Goal: Task Accomplishment & Management: Manage account settings

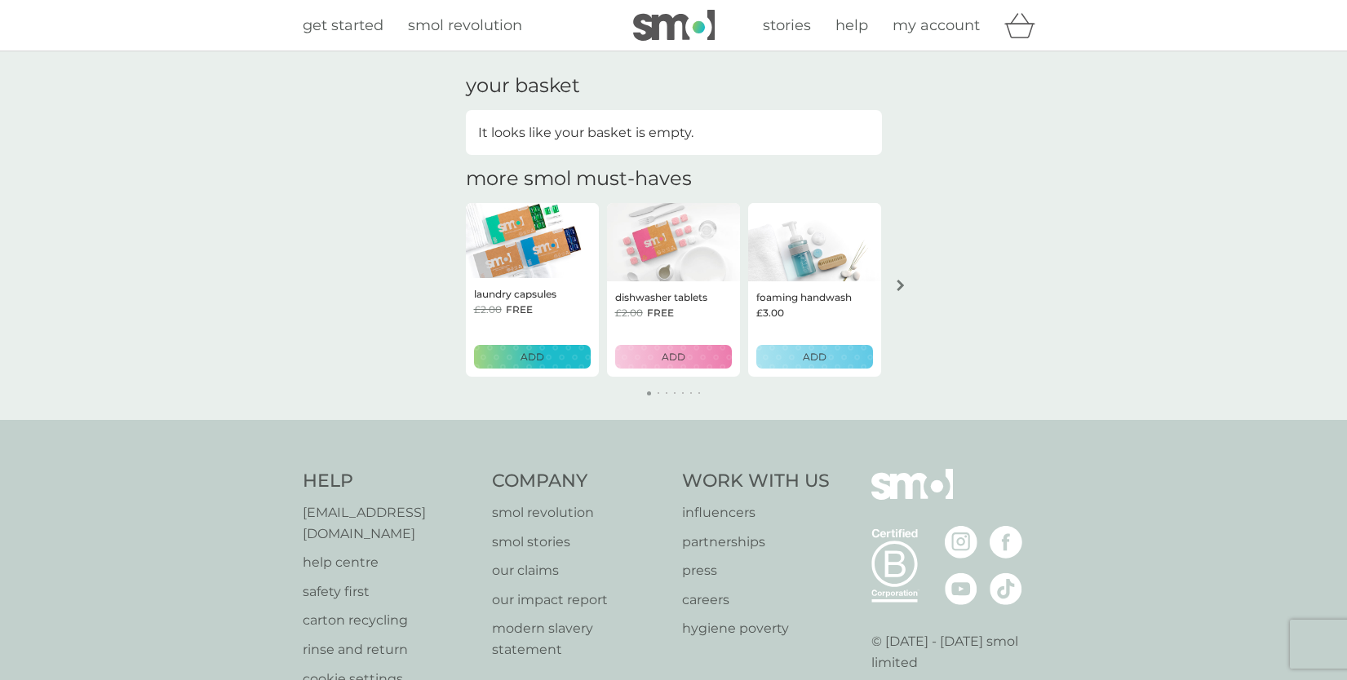
click at [946, 33] on span "my account" at bounding box center [936, 25] width 87 height 18
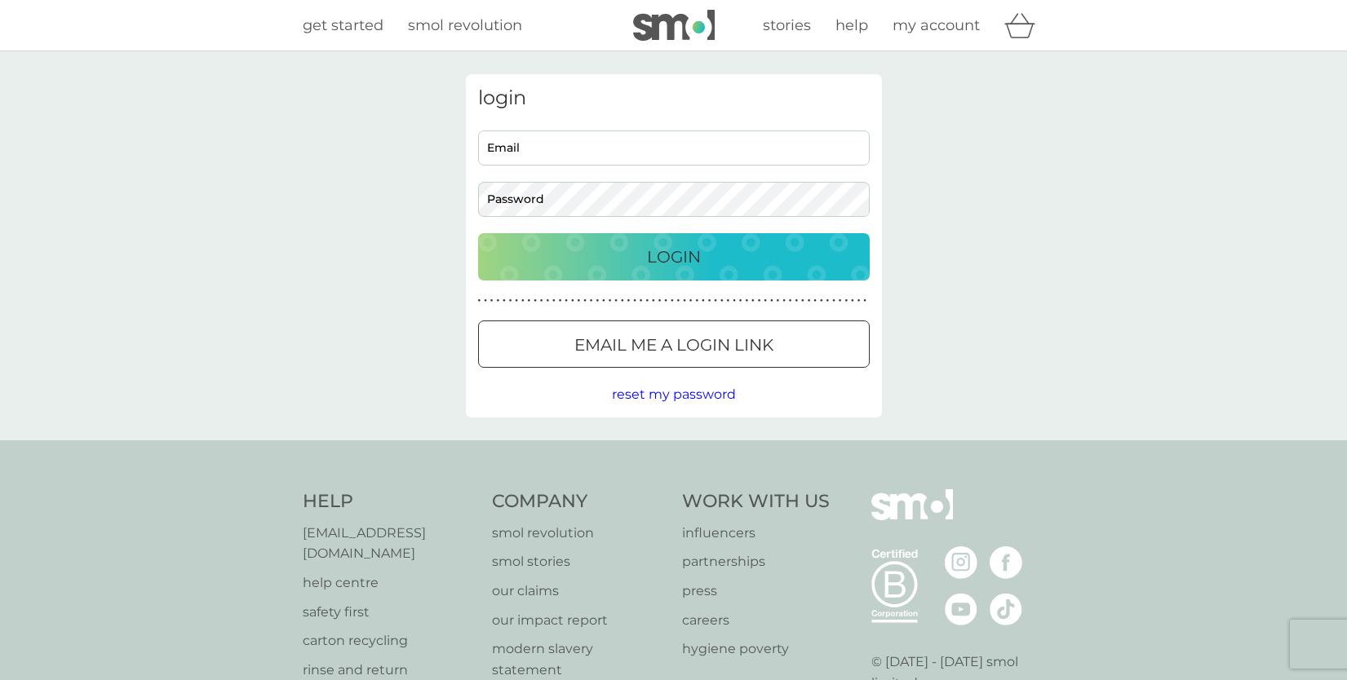
click at [698, 155] on input "Email" at bounding box center [674, 148] width 392 height 35
type input "[EMAIL_ADDRESS][DOMAIN_NAME]"
click at [478, 233] on button "Login" at bounding box center [674, 256] width 392 height 47
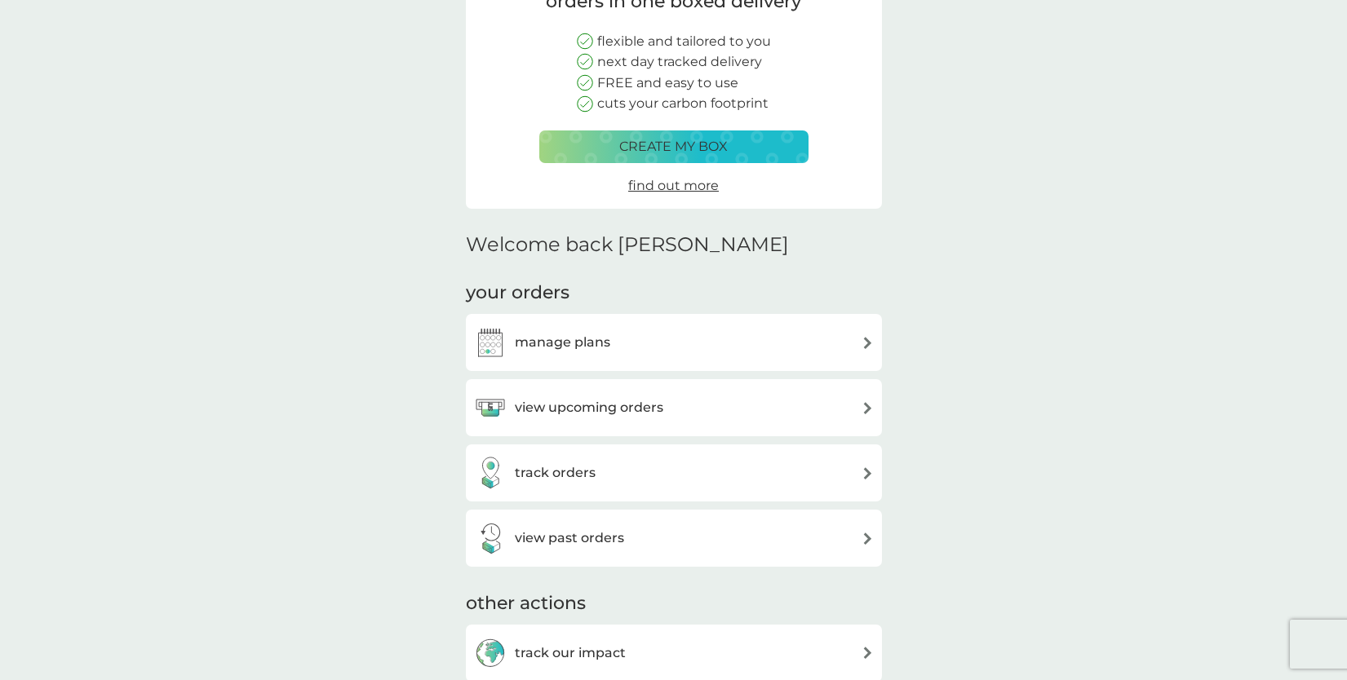
scroll to position [180, 0]
click at [667, 324] on div "manage plans" at bounding box center [674, 341] width 416 height 57
click at [654, 340] on div "manage plans" at bounding box center [674, 342] width 400 height 33
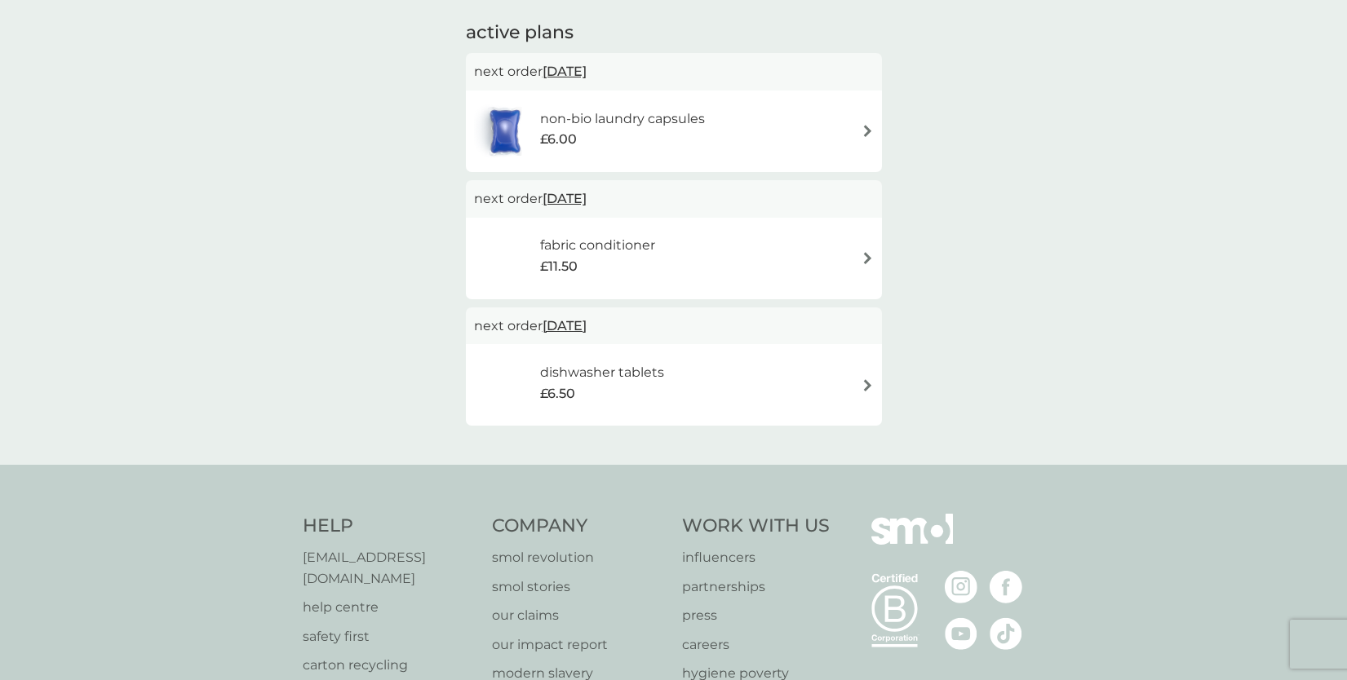
scroll to position [272, 0]
click at [680, 392] on div "dishwasher tablets £6.50" at bounding box center [674, 384] width 400 height 57
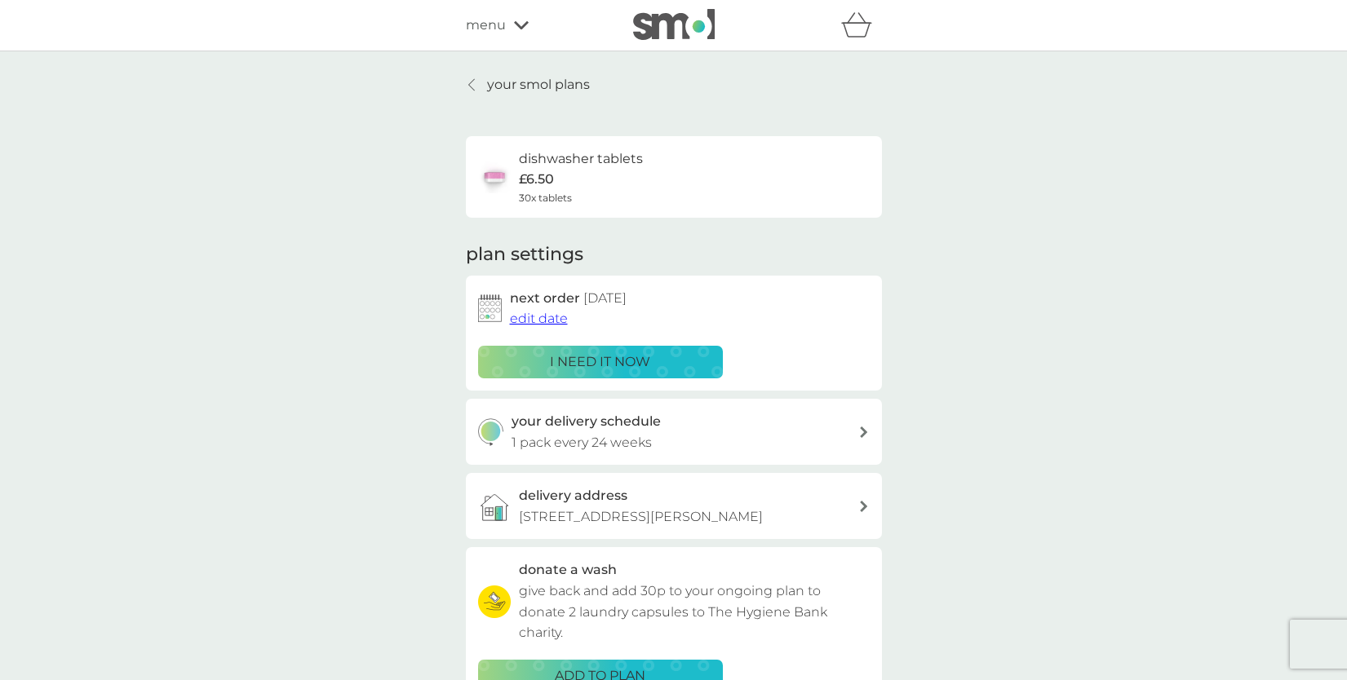
click at [640, 365] on p "i need it now" at bounding box center [600, 362] width 100 height 21
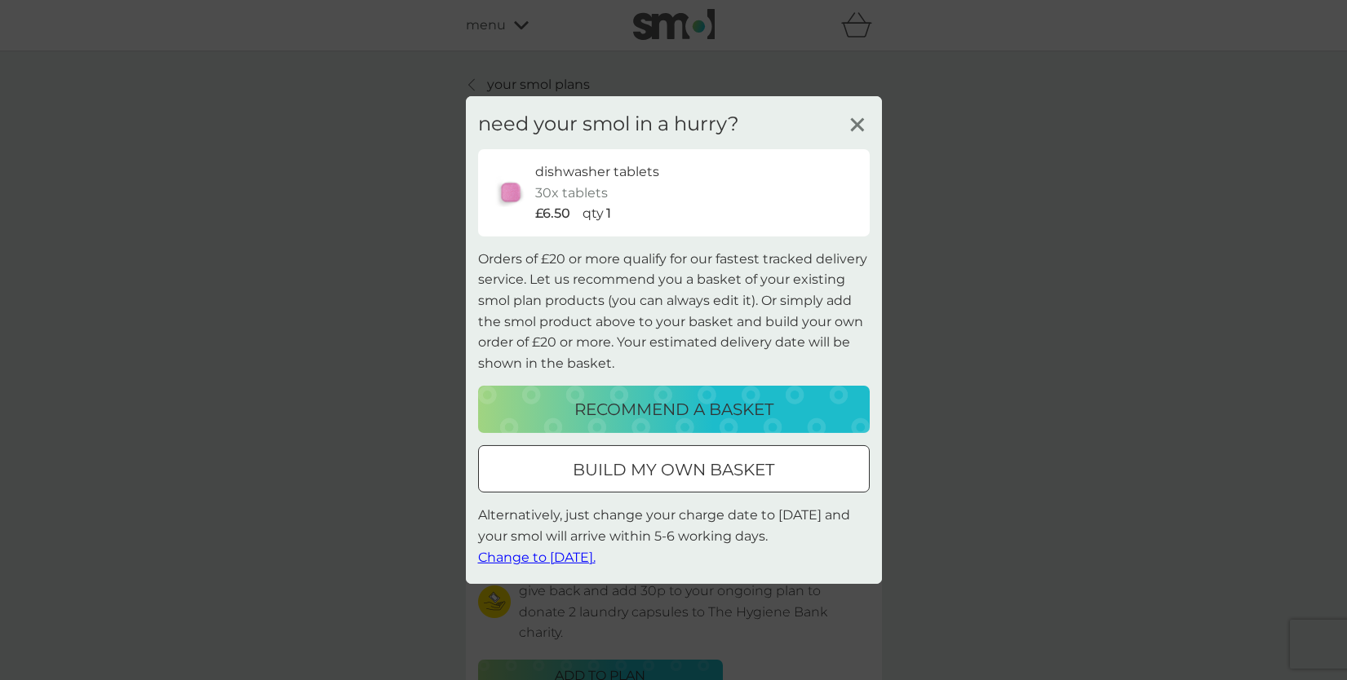
click at [656, 196] on div "dishwasher tablets 30x tablets £6.50 qty 1" at bounding box center [696, 193] width 322 height 63
click at [534, 557] on span "Change to [DATE]." at bounding box center [536, 557] width 117 height 16
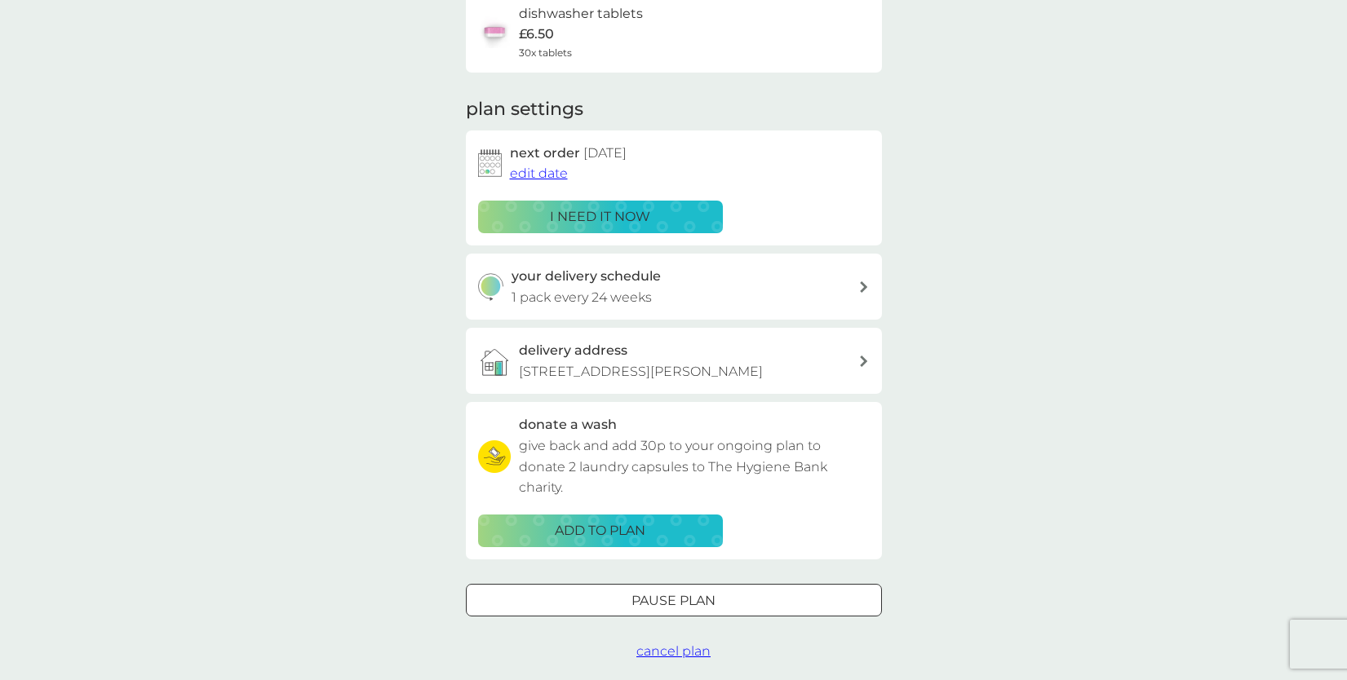
scroll to position [156, 0]
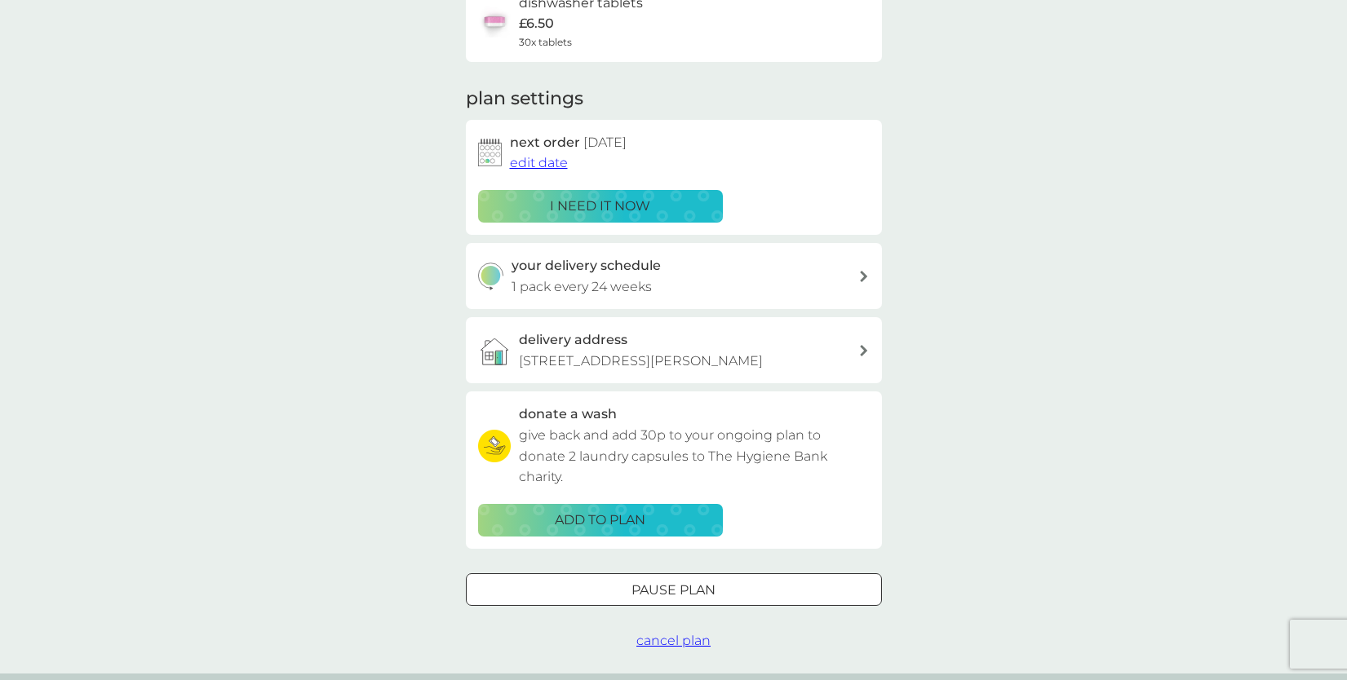
click at [703, 288] on div "your delivery schedule 1 pack every 24 weeks" at bounding box center [685, 276] width 347 height 42
select select "119"
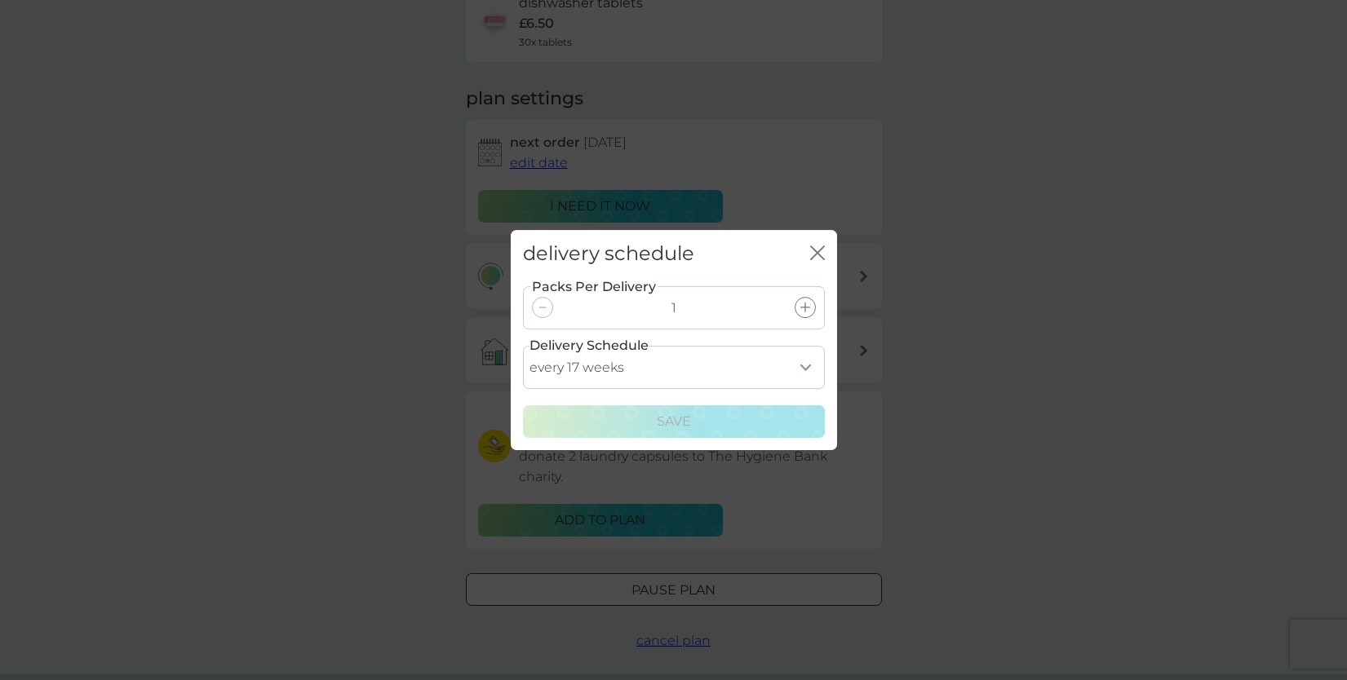
click at [814, 255] on icon "close" at bounding box center [814, 252] width 7 height 13
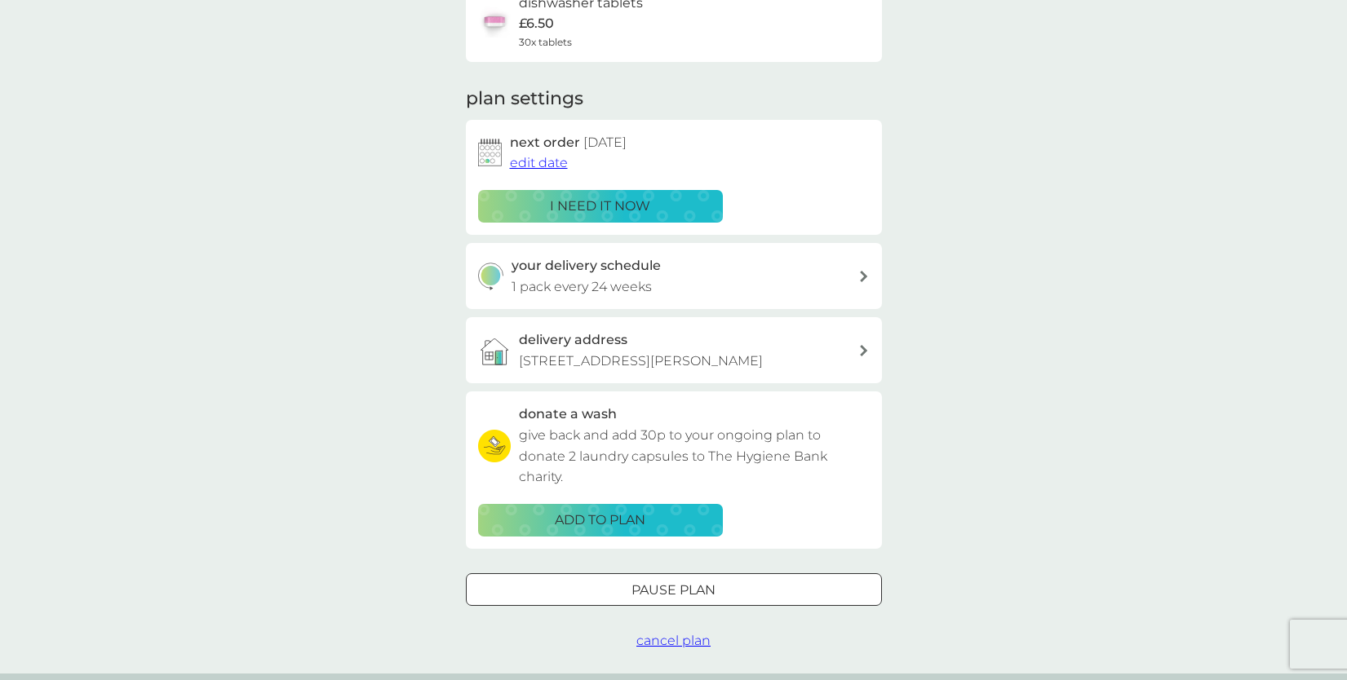
click at [680, 292] on div "your delivery schedule 1 pack every 24 weeks" at bounding box center [685, 276] width 347 height 42
select select "119"
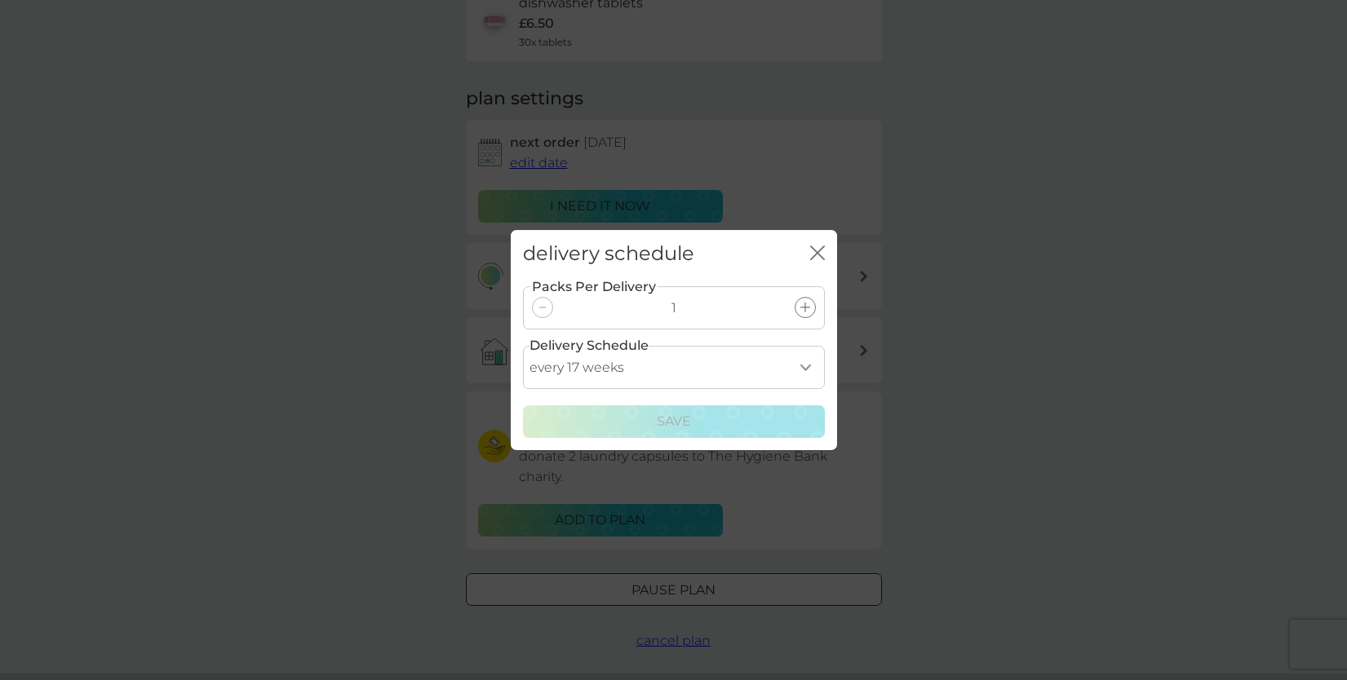
click at [813, 250] on icon "close" at bounding box center [814, 252] width 7 height 13
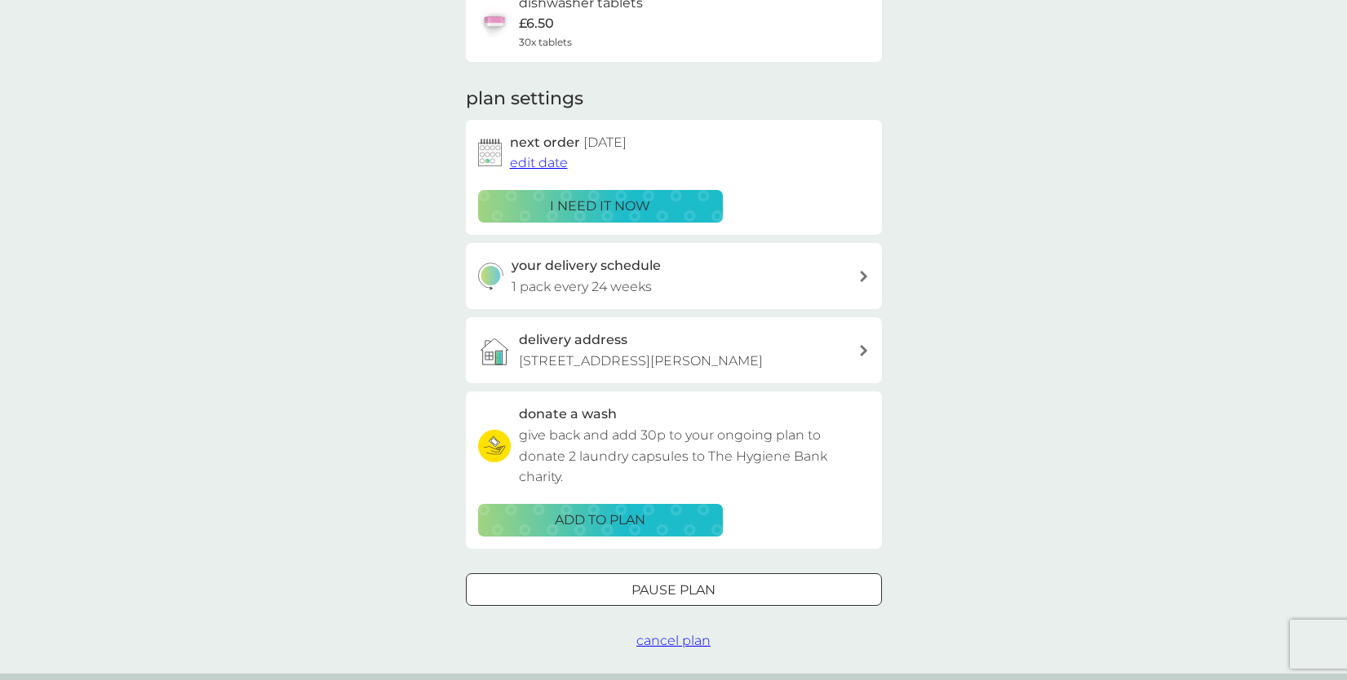
click at [791, 286] on div "your delivery schedule 1 pack every 24 weeks" at bounding box center [685, 276] width 347 height 42
select select "119"
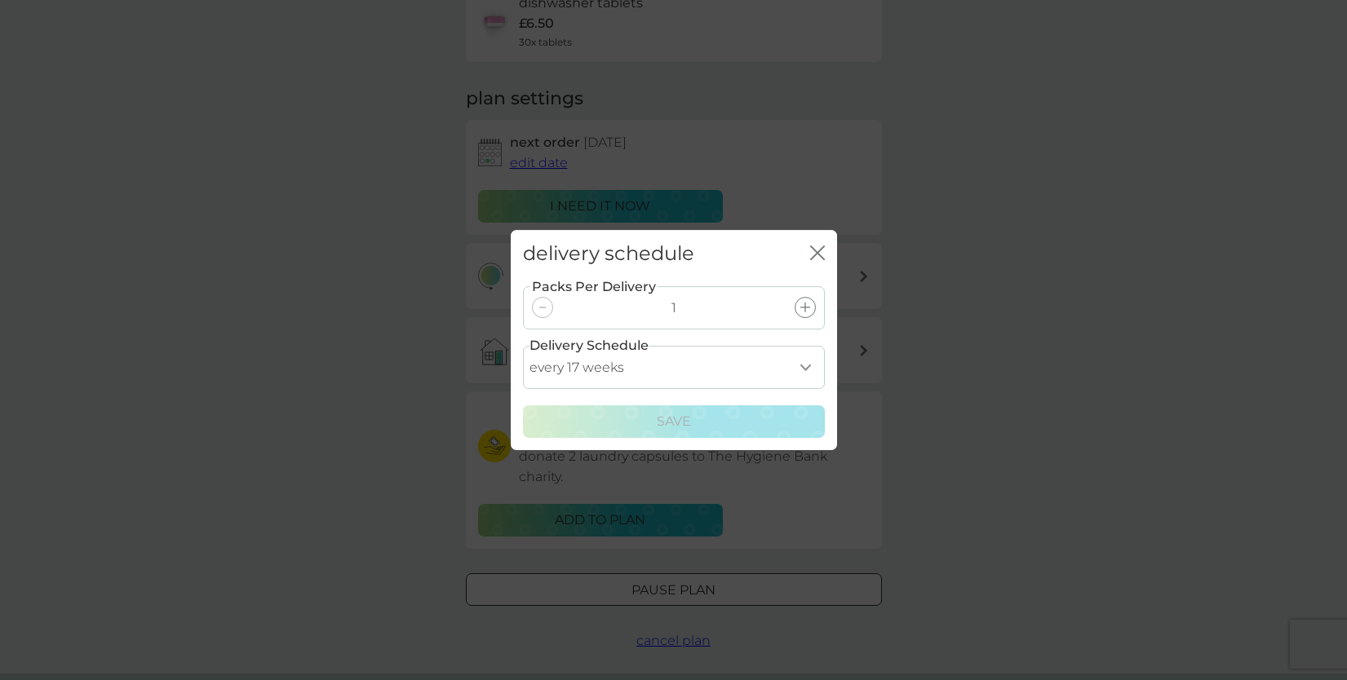
click at [815, 263] on div "close" at bounding box center [817, 254] width 15 height 24
click at [811, 250] on icon "close" at bounding box center [817, 253] width 15 height 15
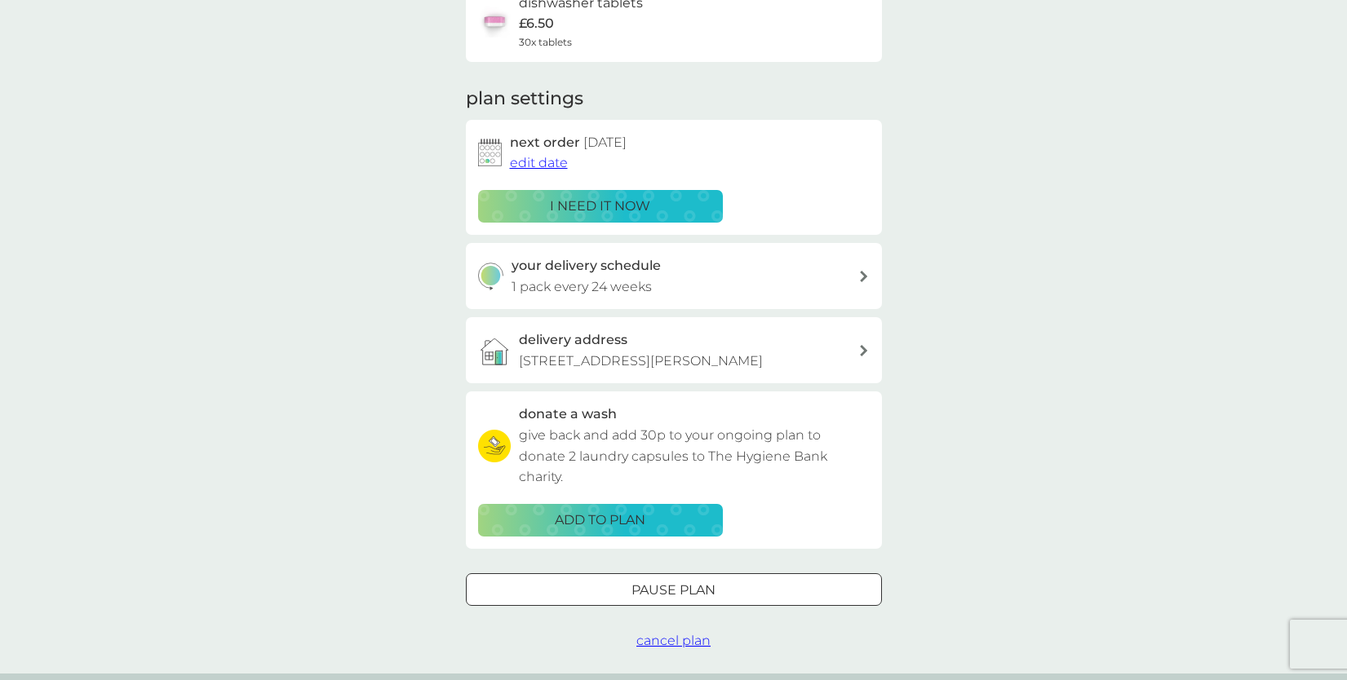
click at [853, 286] on div "your delivery schedule 1 pack every 24 weeks" at bounding box center [685, 276] width 347 height 42
select select "119"
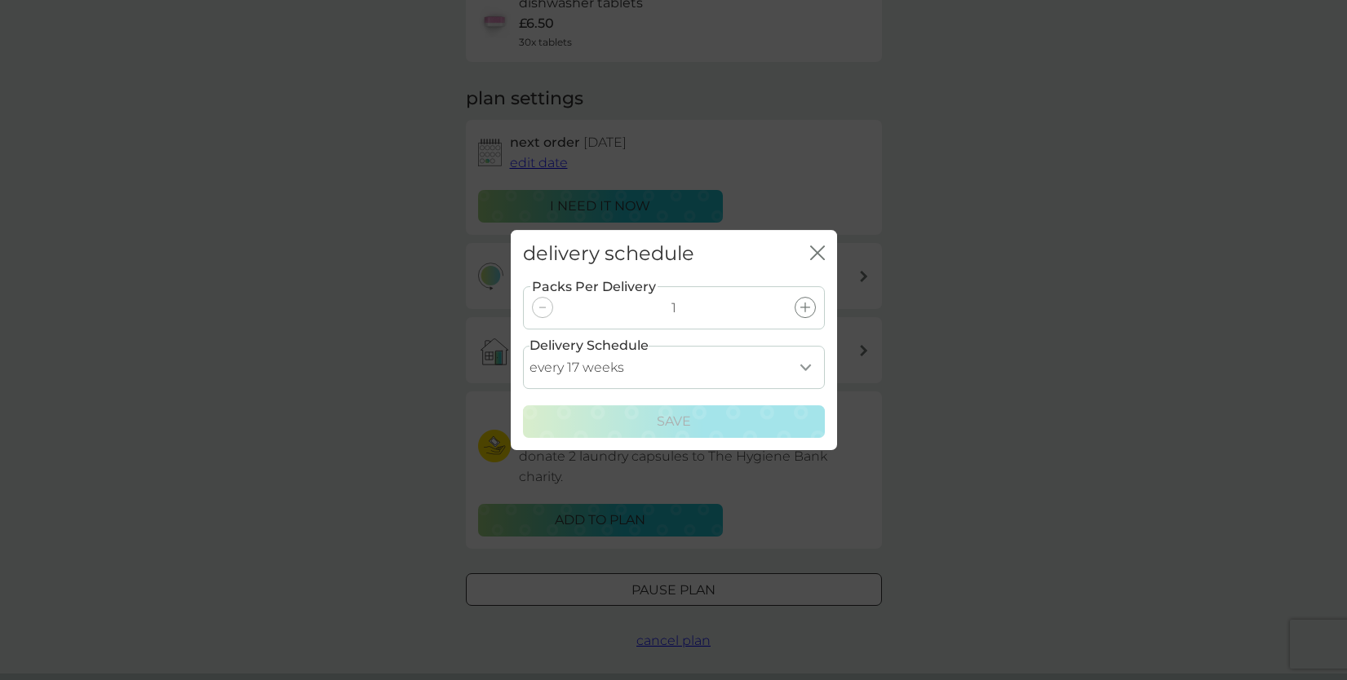
click at [667, 386] on select "every 1 week every 2 weeks every 3 weeks every 4 weeks every 5 weeks every 6 we…" at bounding box center [674, 367] width 302 height 43
click at [818, 259] on icon "close" at bounding box center [817, 253] width 15 height 15
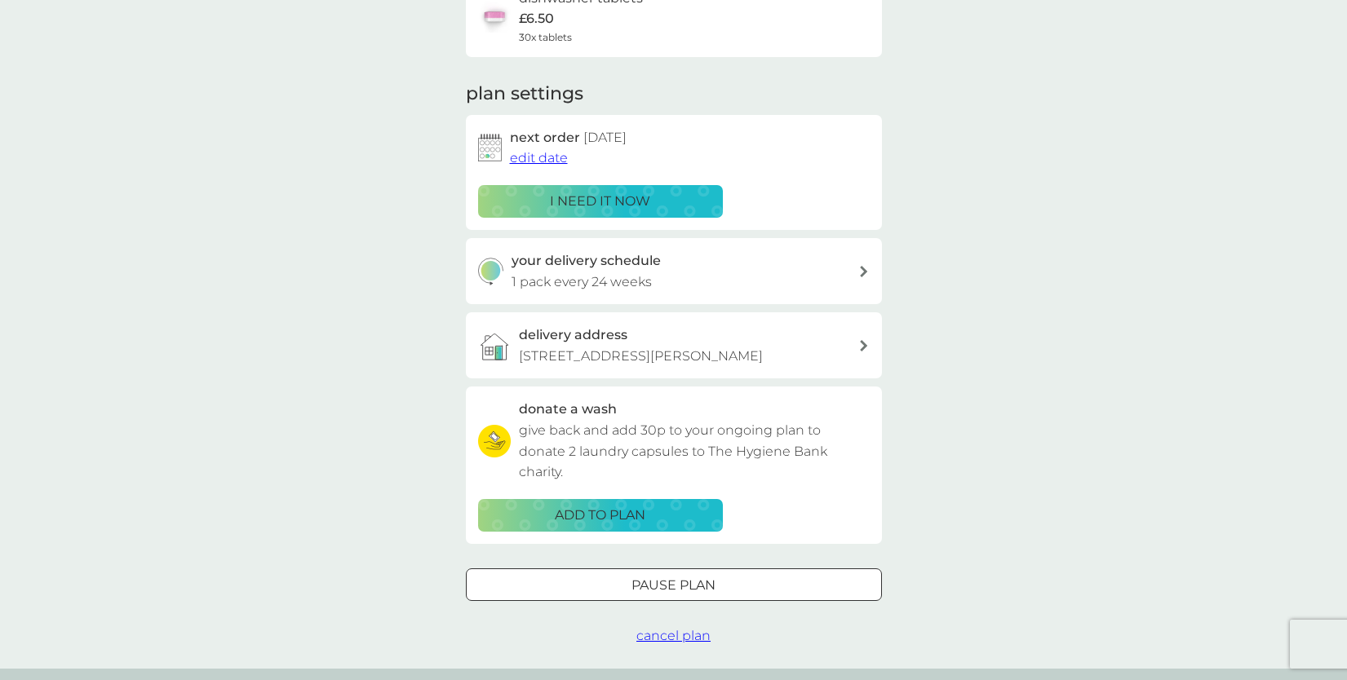
scroll to position [0, 0]
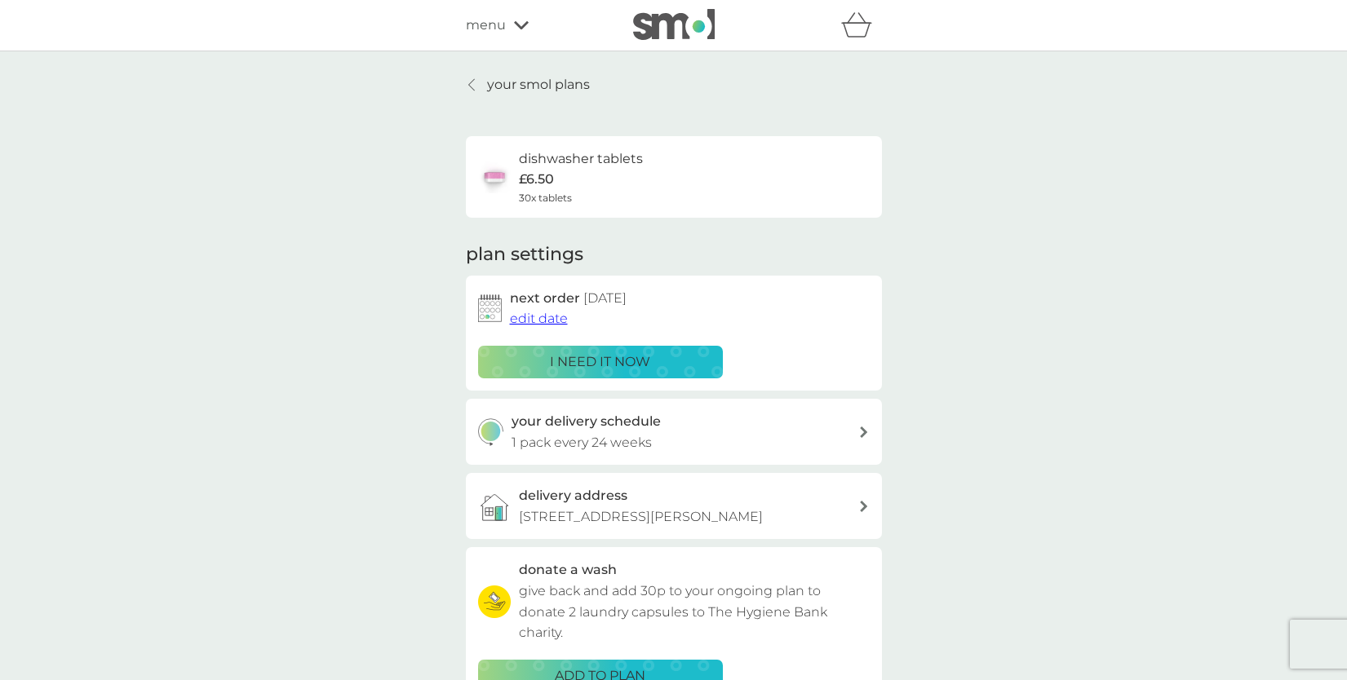
click at [679, 26] on img at bounding box center [674, 24] width 82 height 31
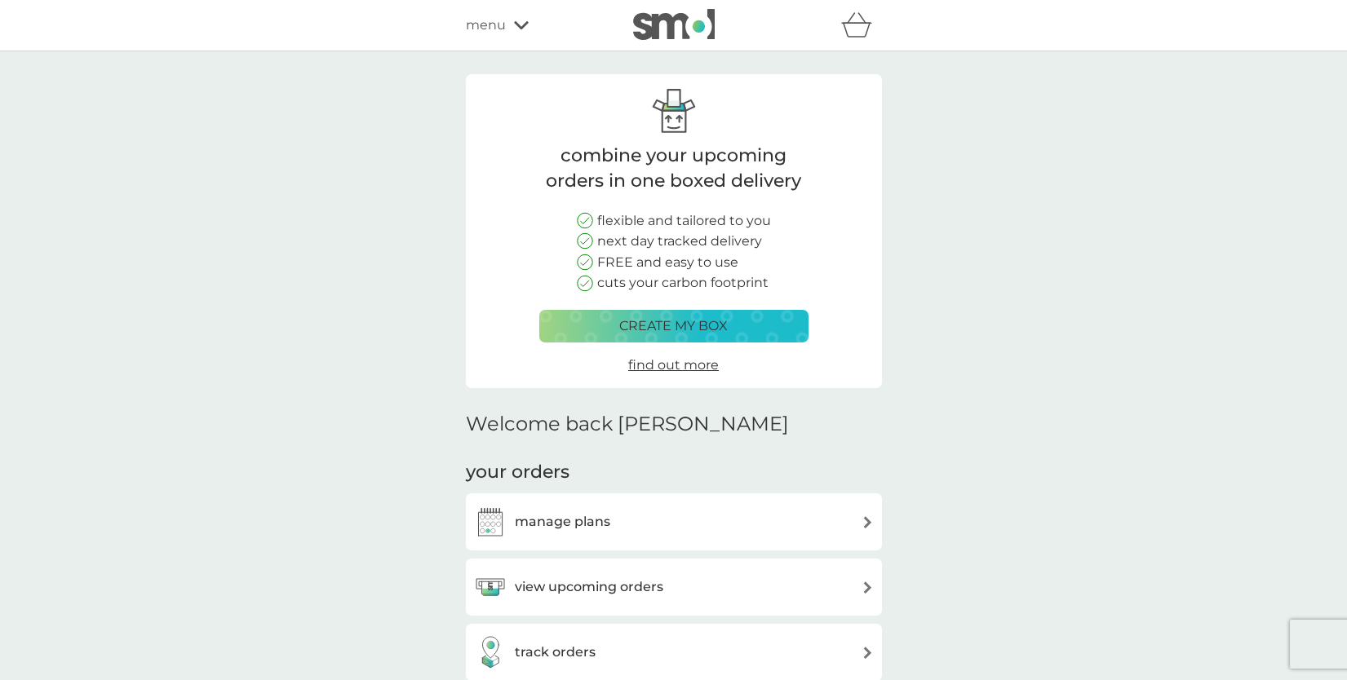
click at [649, 530] on div "manage plans" at bounding box center [674, 522] width 400 height 33
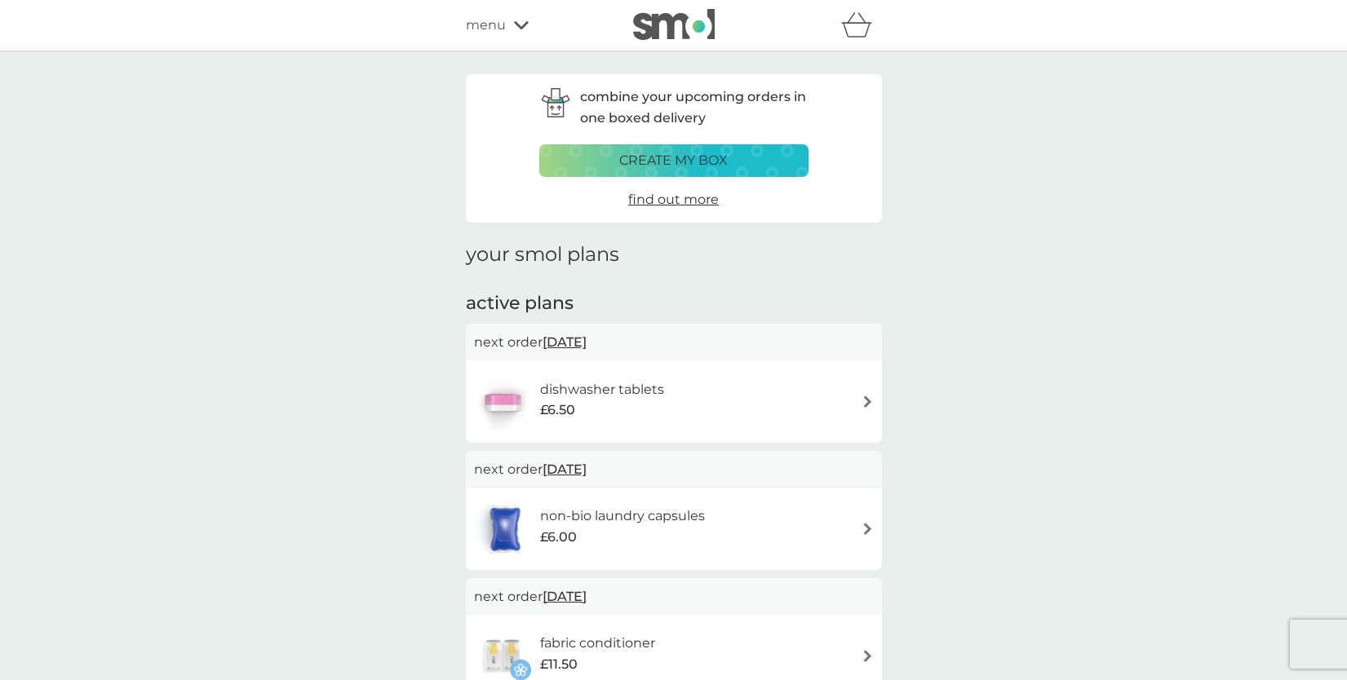
click at [495, 25] on span "menu" at bounding box center [486, 25] width 40 height 21
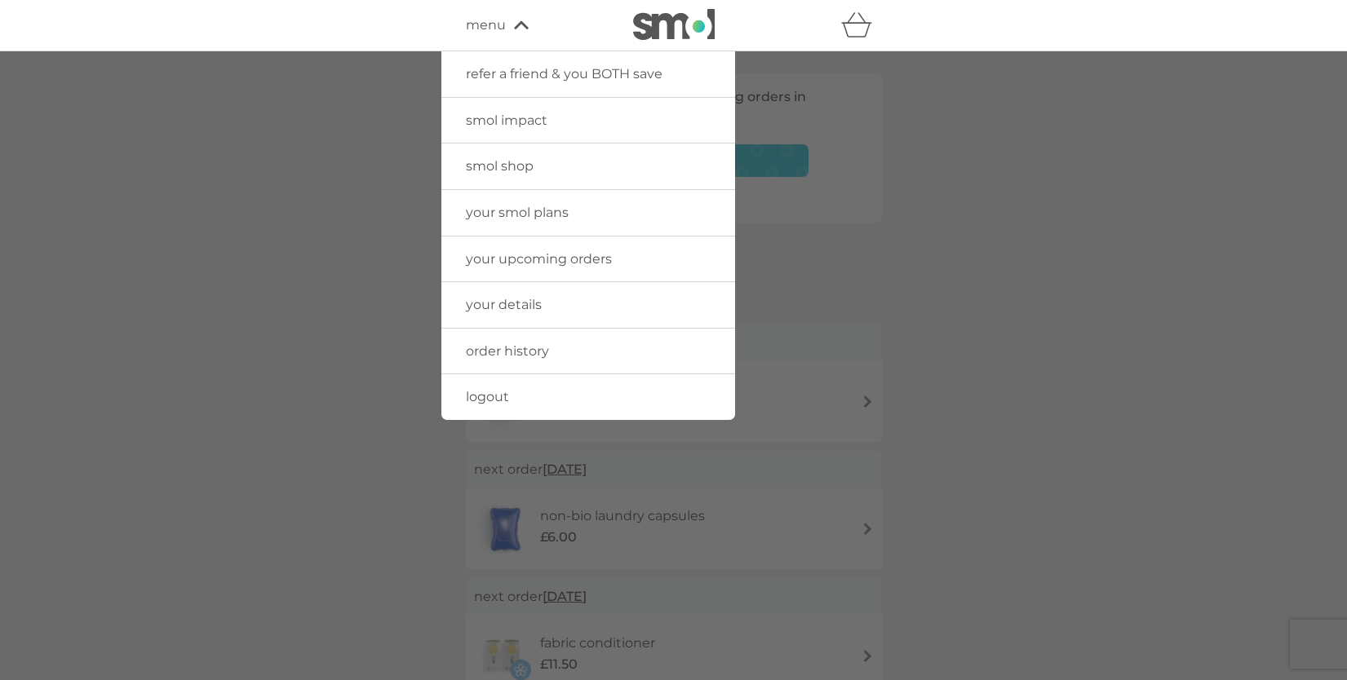
click at [554, 170] on link "smol shop" at bounding box center [588, 167] width 294 height 46
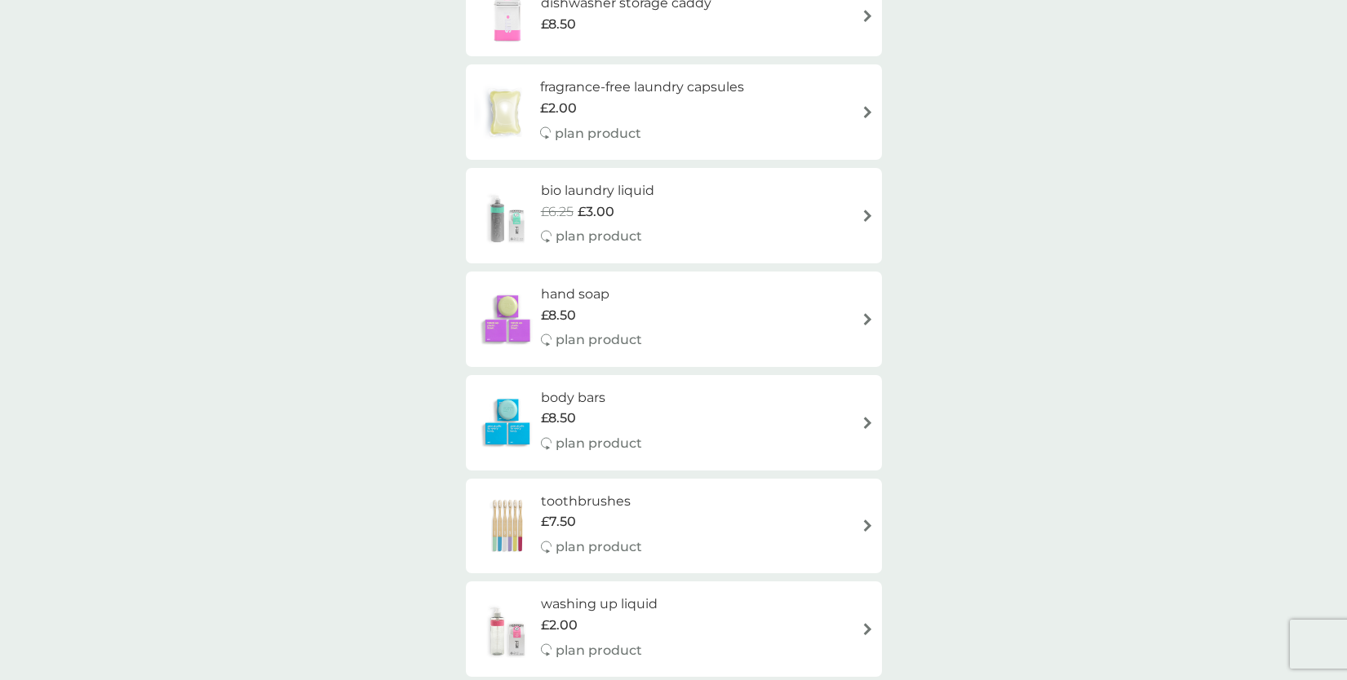
scroll to position [1088, 0]
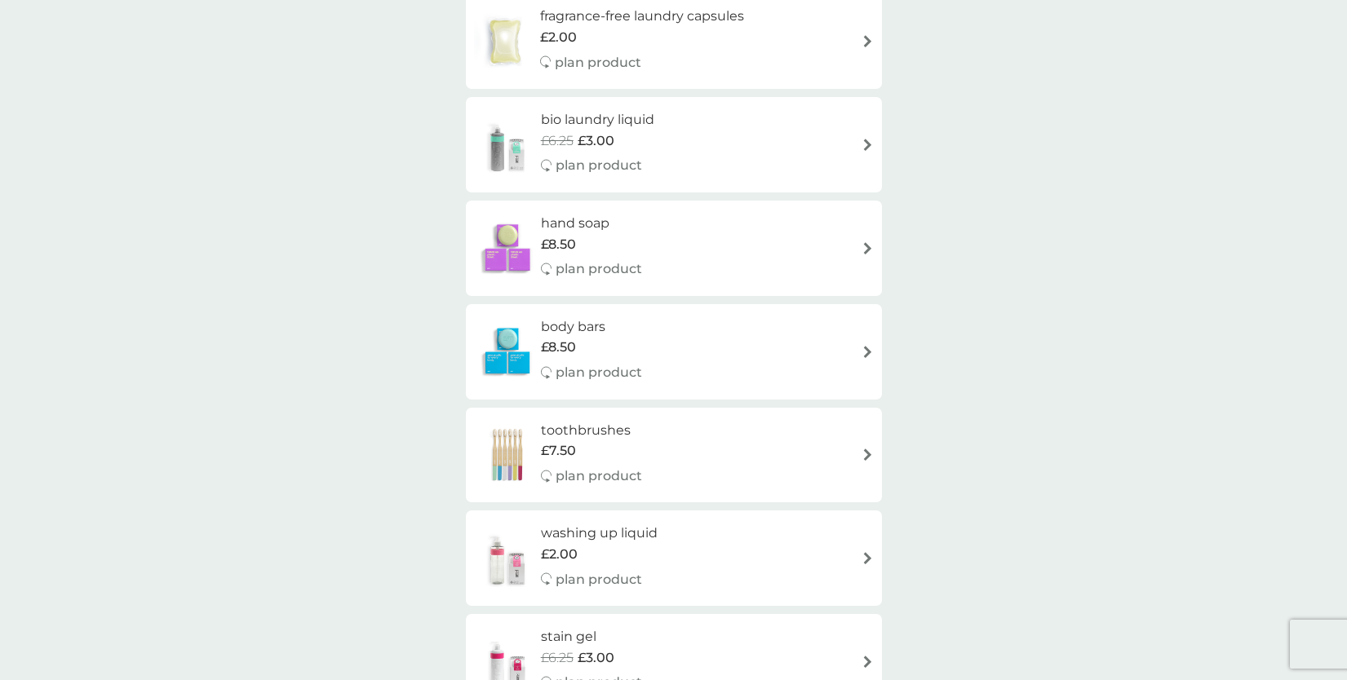
click at [678, 146] on div "bio laundry liquid £6.25 £3.00 plan product" at bounding box center [674, 144] width 400 height 71
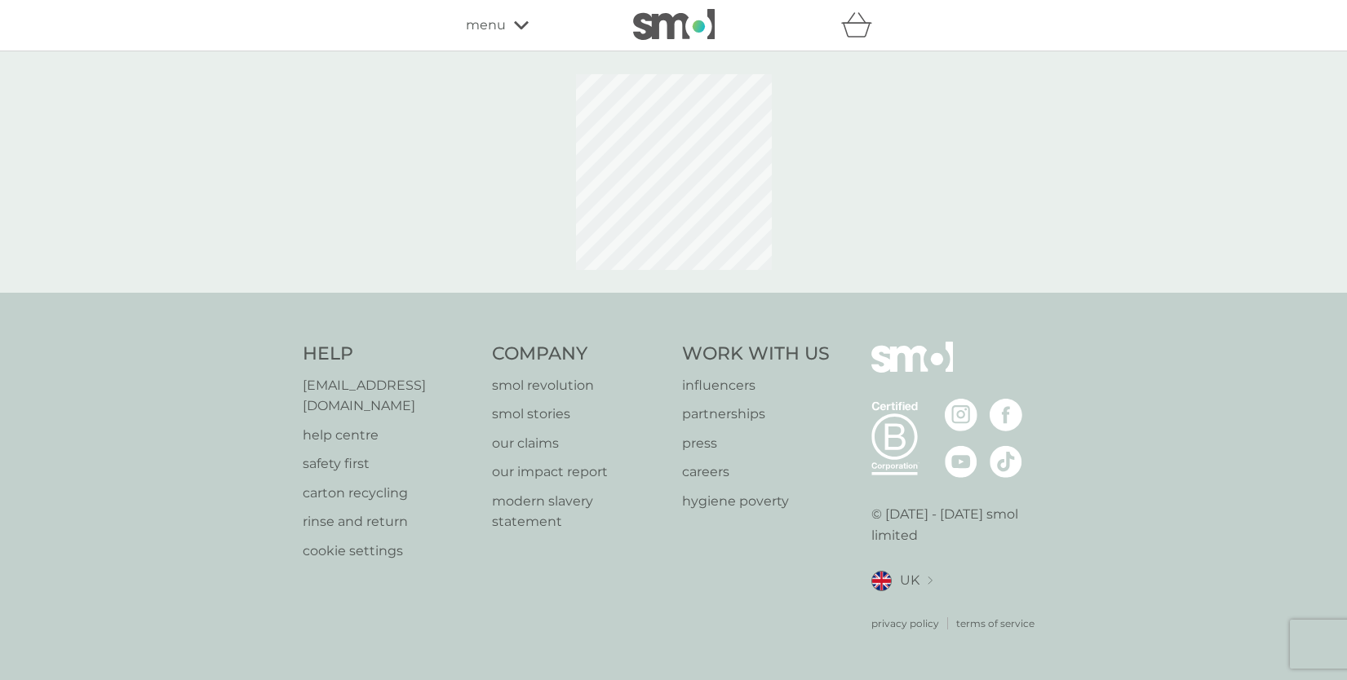
select select "91"
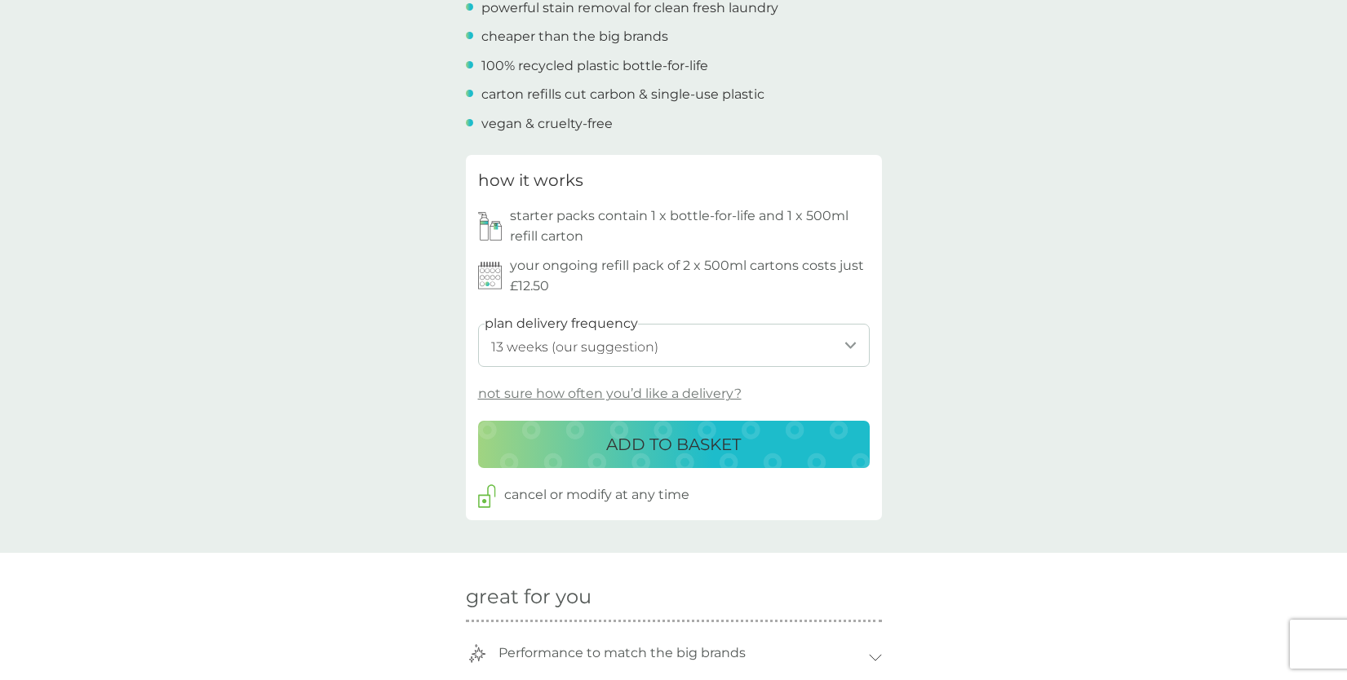
scroll to position [644, 0]
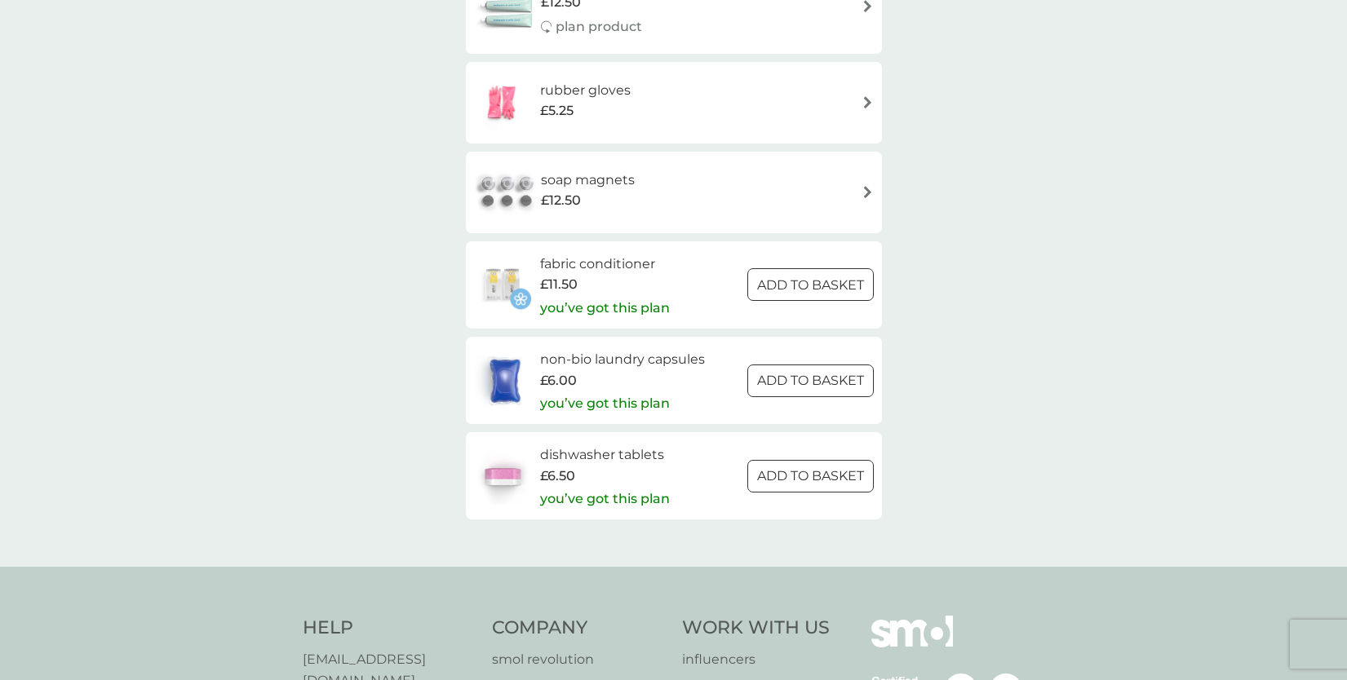
scroll to position [2374, 0]
